Goal: Find specific page/section: Find specific page/section

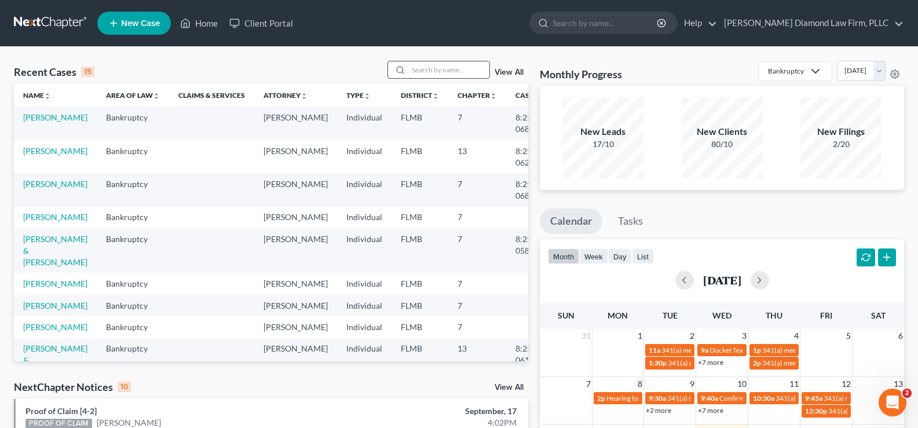
click at [423, 74] on input "search" at bounding box center [448, 69] width 81 height 17
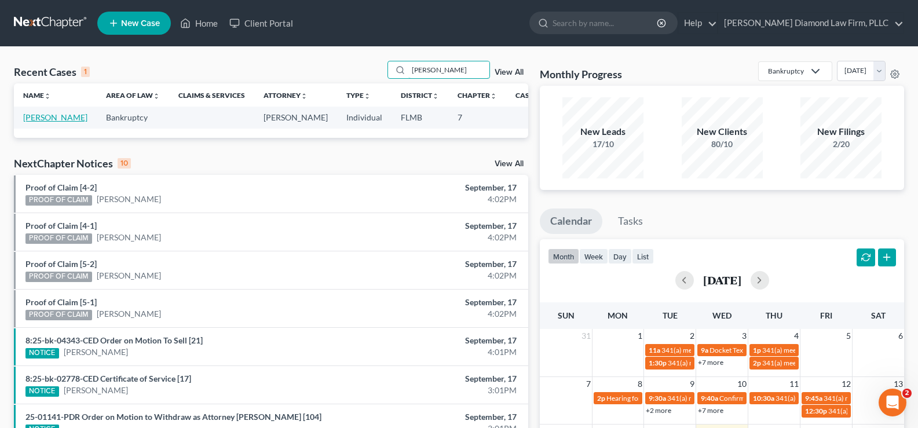
type input "[PERSON_NAME]"
click at [31, 119] on link "[PERSON_NAME]" at bounding box center [55, 117] width 64 height 10
select select "7"
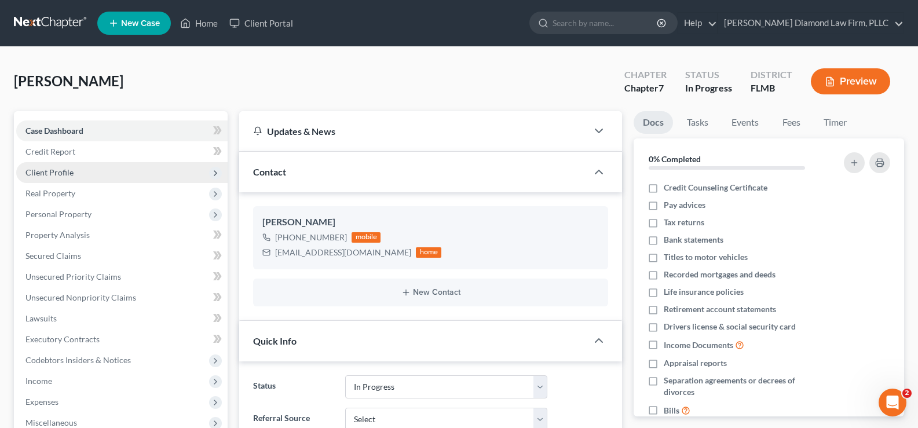
click at [71, 170] on span "Client Profile" at bounding box center [49, 172] width 48 height 10
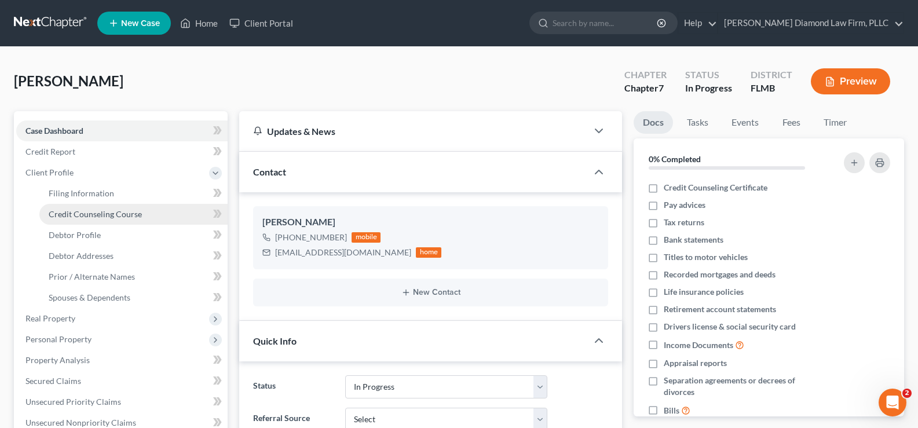
click at [100, 212] on span "Credit Counseling Course" at bounding box center [95, 214] width 93 height 10
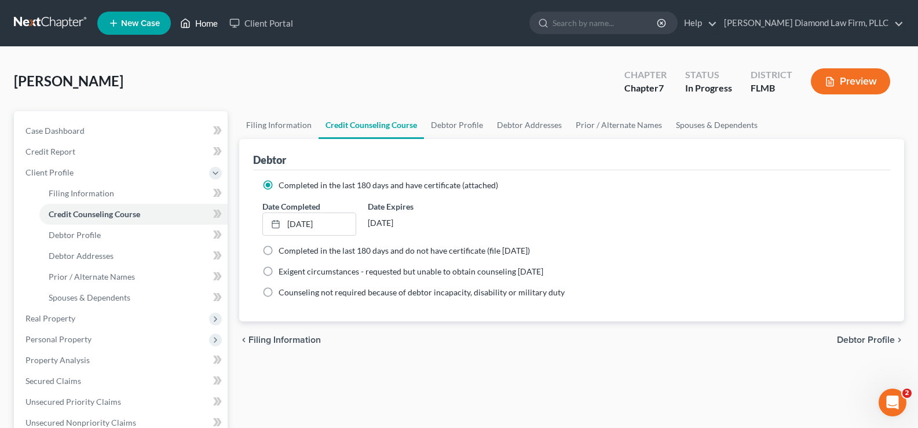
click at [207, 21] on link "Home" at bounding box center [198, 23] width 49 height 21
